Goal: Transaction & Acquisition: Purchase product/service

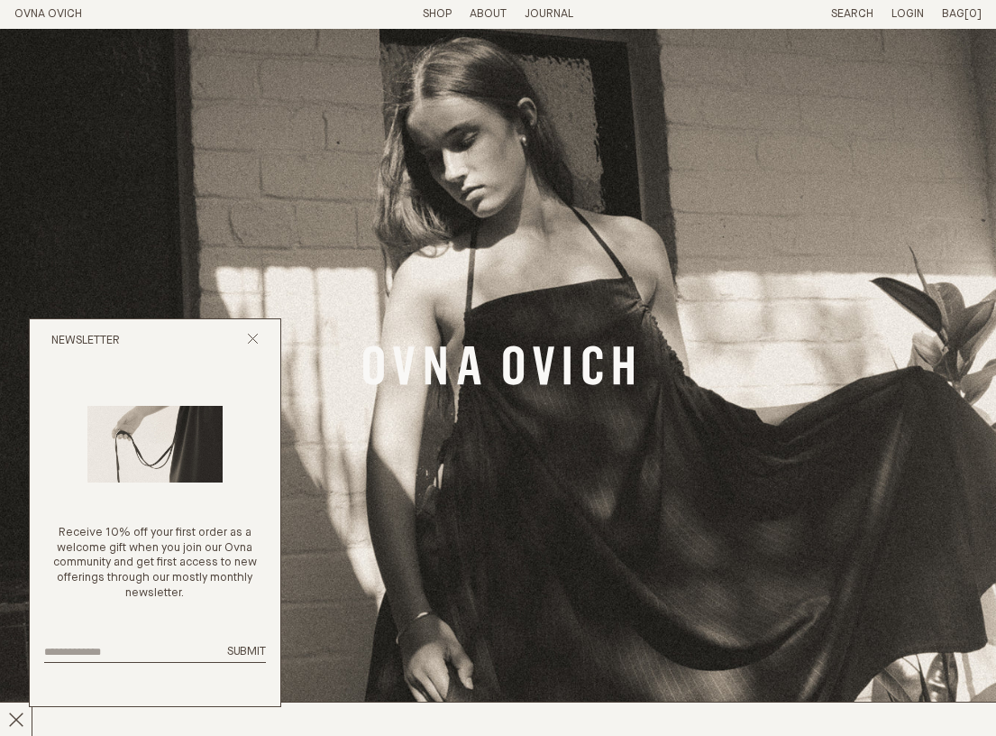
click at [261, 328] on div "Newsletter" at bounding box center [155, 340] width 251 height 43
click at [429, 11] on link "Shop" at bounding box center [437, 14] width 29 height 12
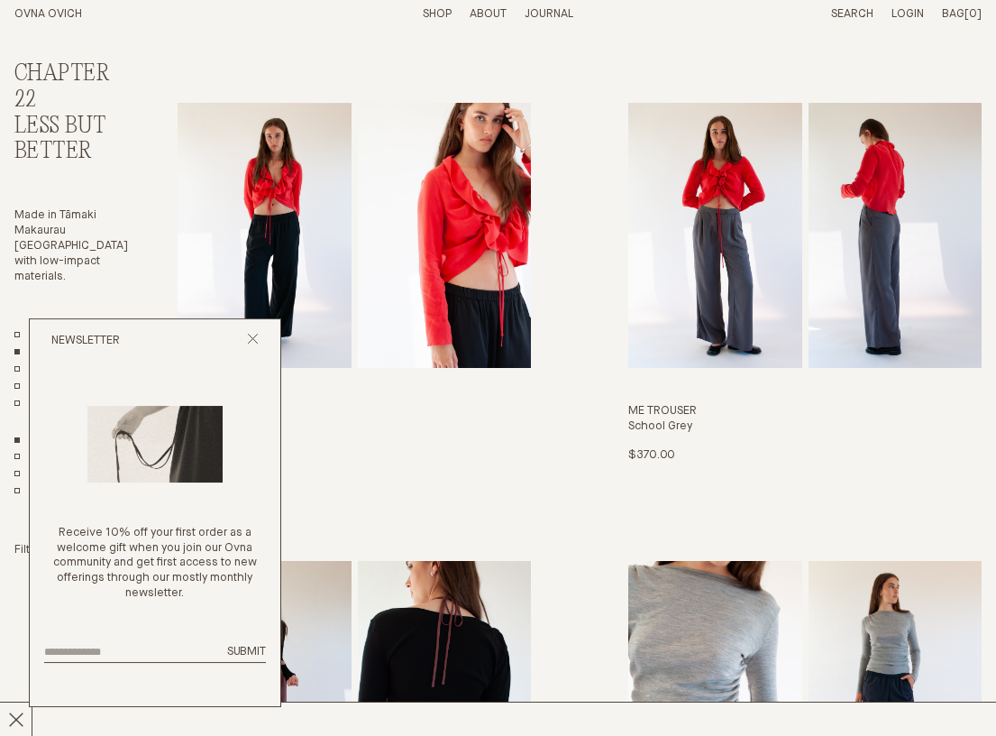
scroll to position [995, 0]
click at [737, 170] on img "Me Trouser" at bounding box center [714, 234] width 173 height 265
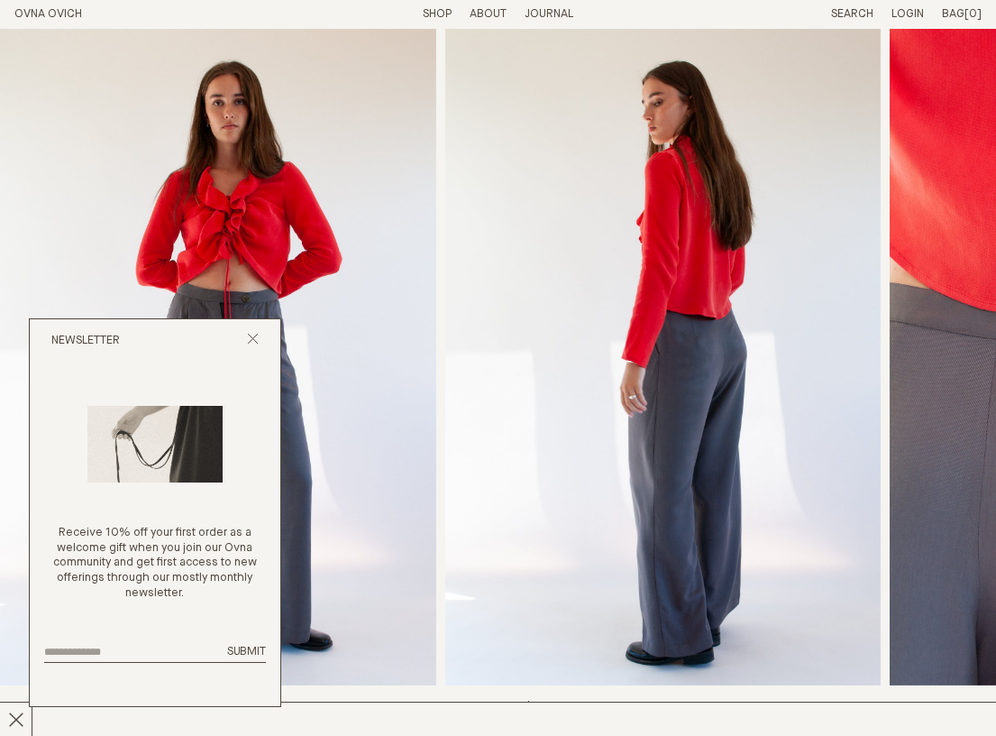
scroll to position [476, 0]
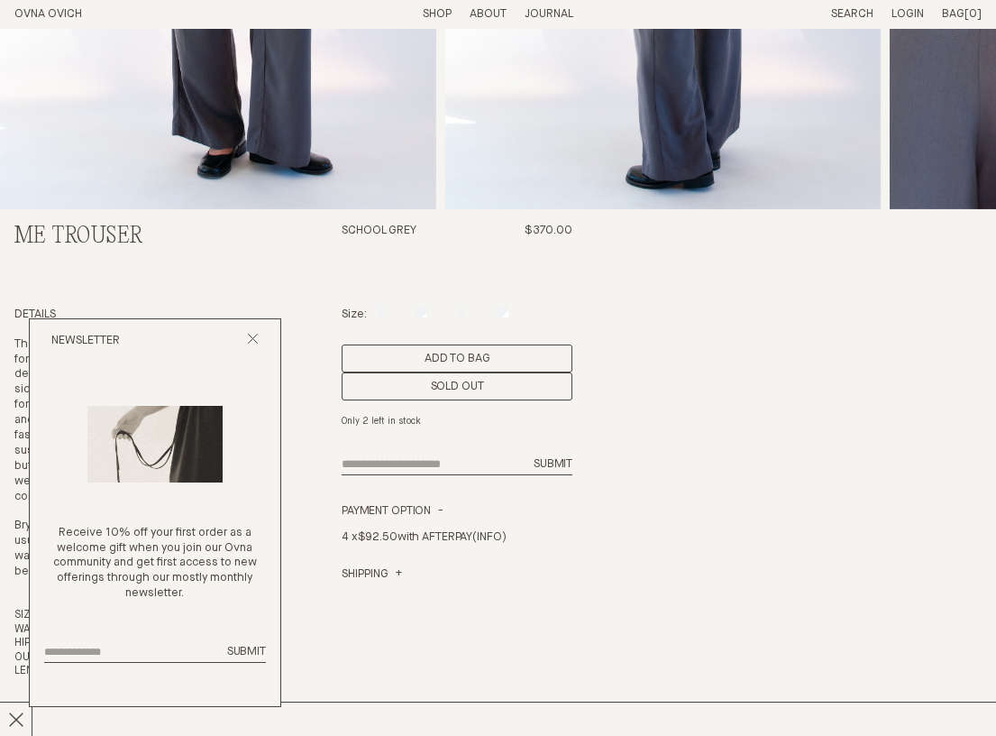
click at [511, 356] on button "Add to Bag" at bounding box center [457, 358] width 231 height 28
